Goal: Task Accomplishment & Management: Manage account settings

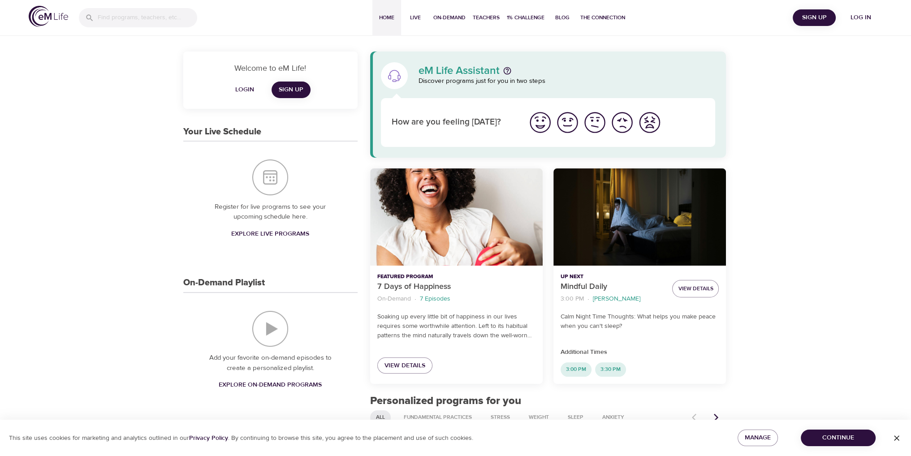
click at [819, 15] on span "Sign Up" at bounding box center [814, 17] width 36 height 11
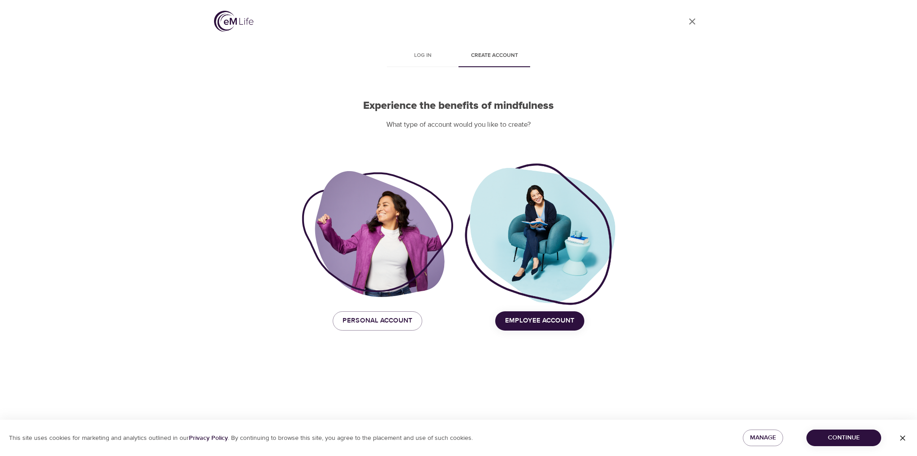
click at [564, 323] on span "Employee Account" at bounding box center [539, 321] width 69 height 12
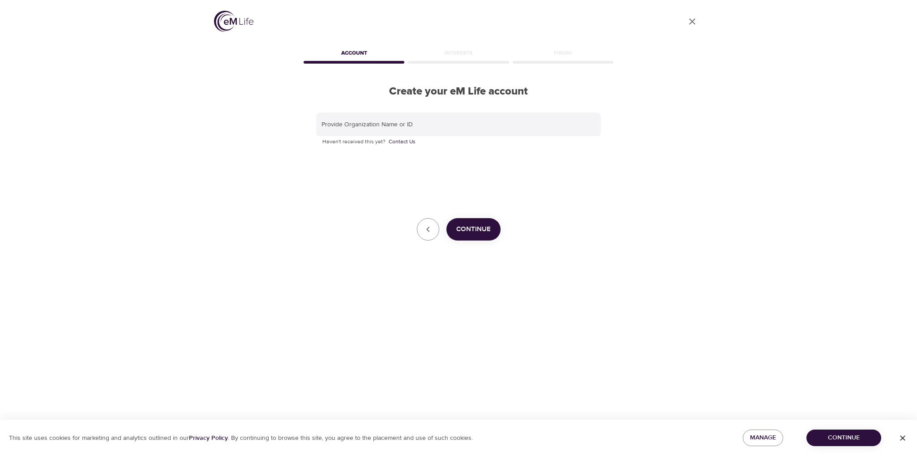
click at [472, 230] on span "Continue" at bounding box center [473, 230] width 34 height 12
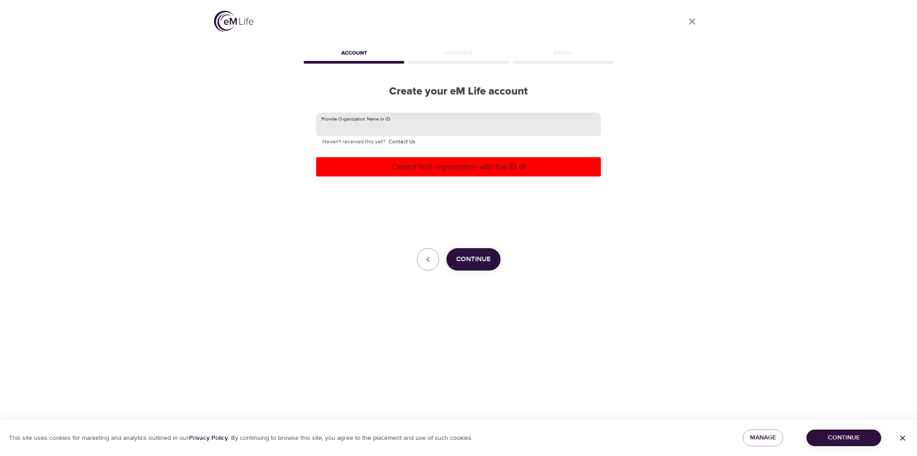
click at [369, 112] on input "text" at bounding box center [458, 124] width 285 height 24
type input "CNO Financial Group"
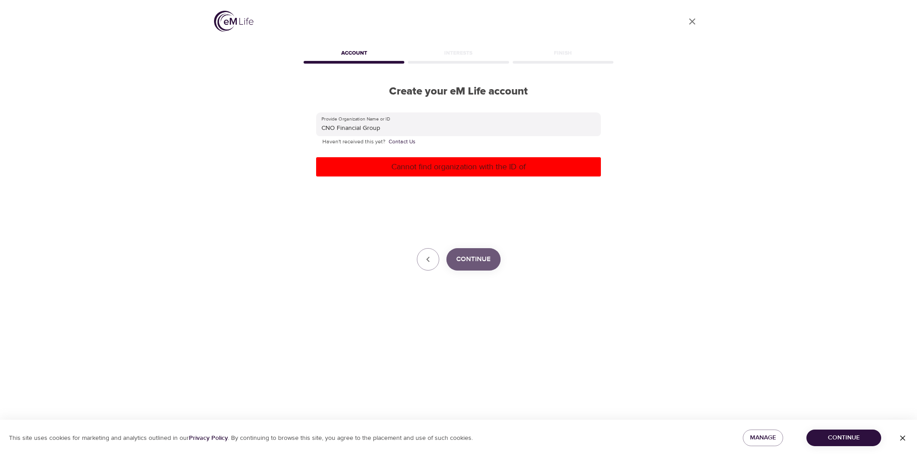
click at [482, 263] on span "Continue" at bounding box center [473, 260] width 34 height 12
click at [478, 260] on span "Continue" at bounding box center [473, 260] width 34 height 12
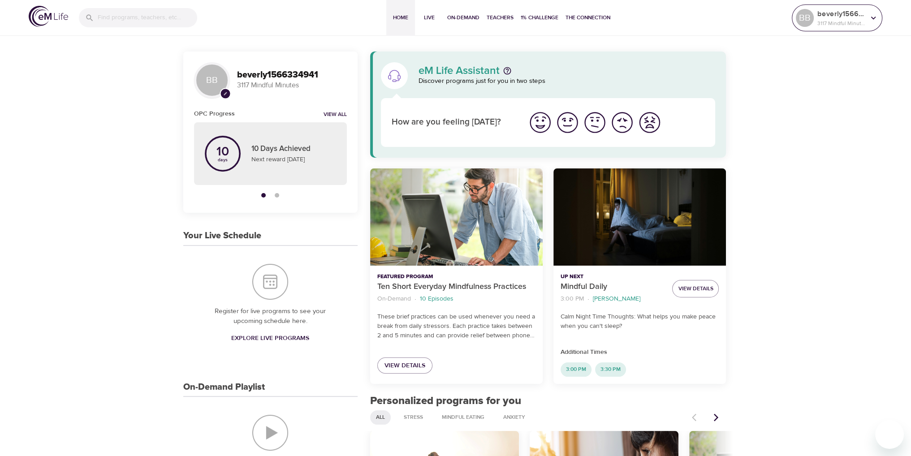
click at [877, 17] on icon at bounding box center [873, 18] width 10 height 10
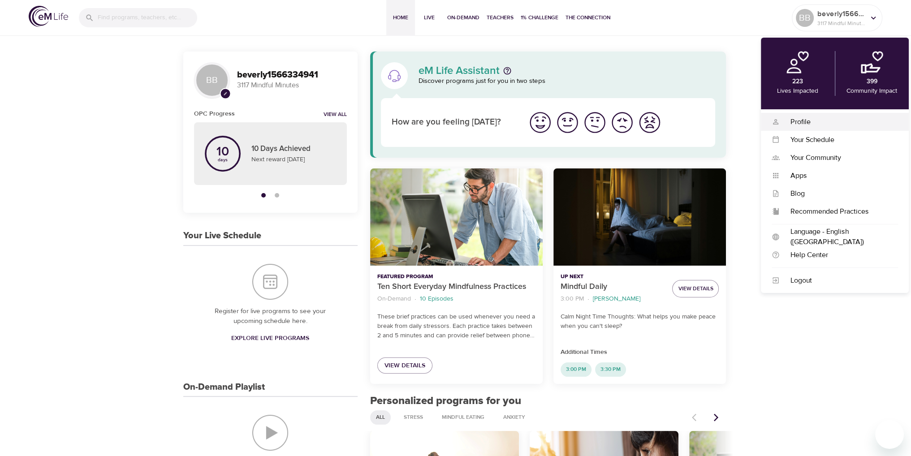
click at [802, 119] on div "Profile" at bounding box center [838, 122] width 118 height 10
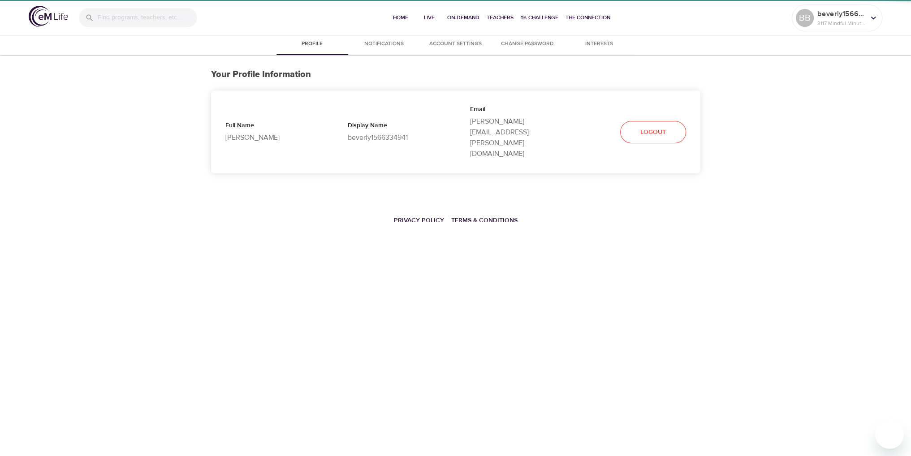
select select "10"
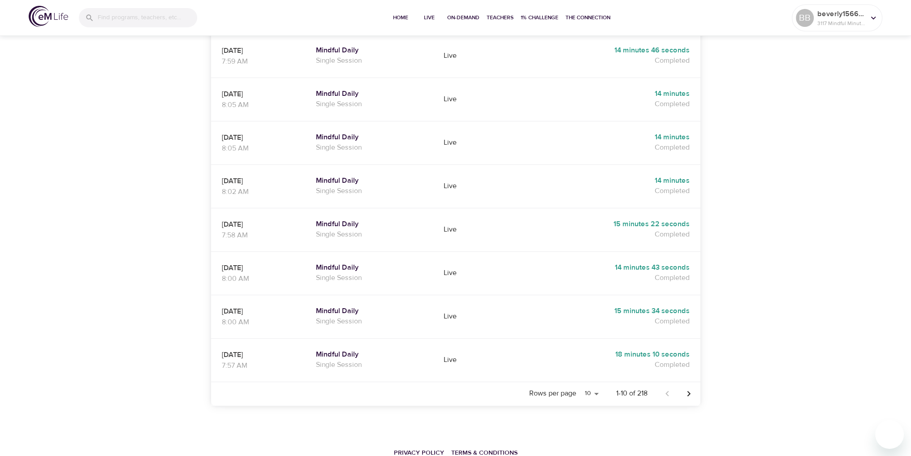
scroll to position [310, 0]
click at [688, 387] on icon "Next page" at bounding box center [688, 392] width 11 height 11
click at [666, 387] on icon "Previous page" at bounding box center [667, 392] width 11 height 11
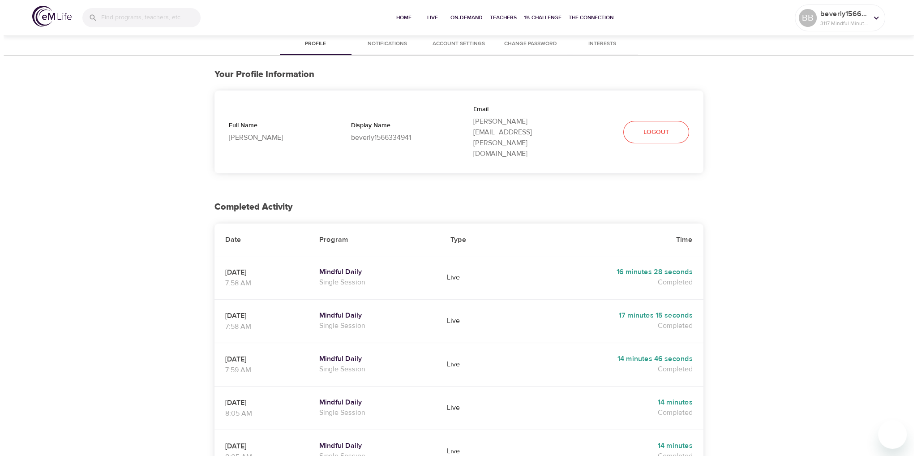
scroll to position [0, 0]
click at [877, 20] on icon at bounding box center [873, 18] width 10 height 10
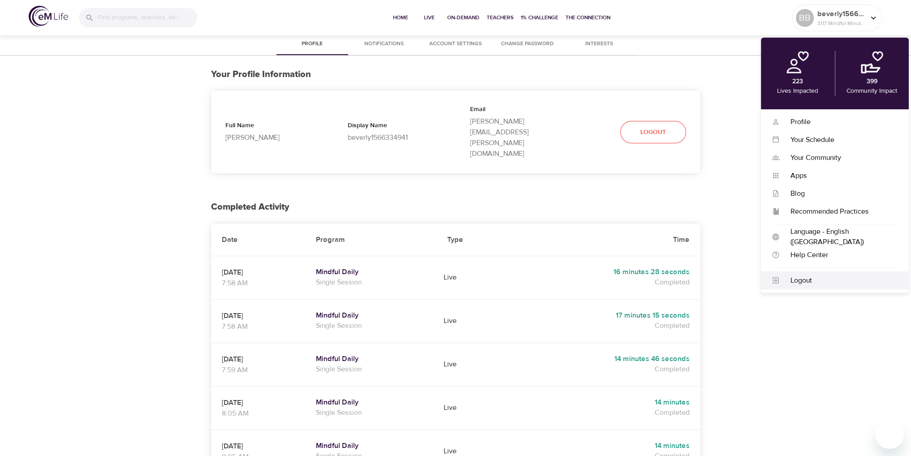
click at [807, 281] on div "Logout" at bounding box center [838, 280] width 118 height 10
